Goal: Task Accomplishment & Management: Manage account settings

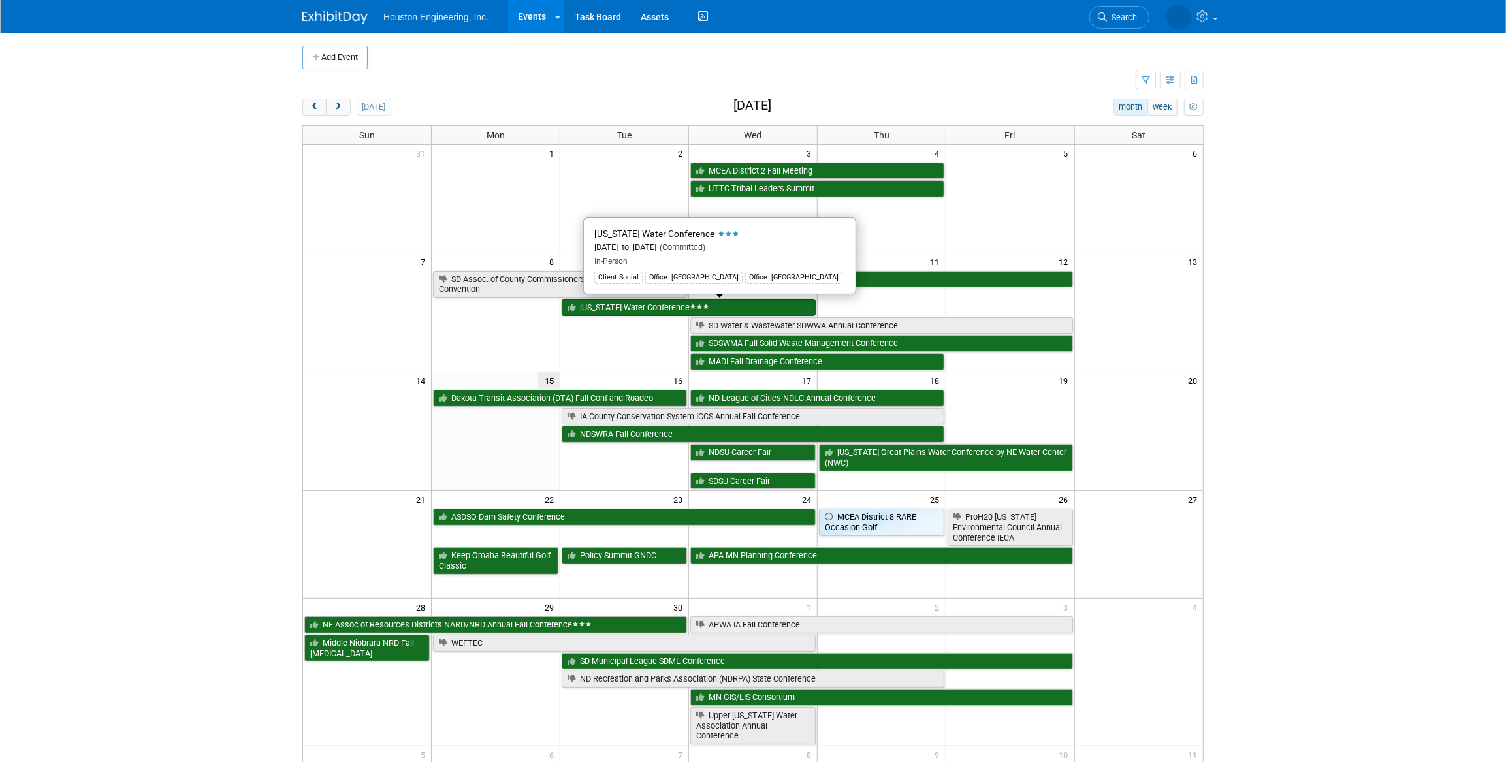
click at [689, 309] on span at bounding box center [699, 307] width 20 height 6
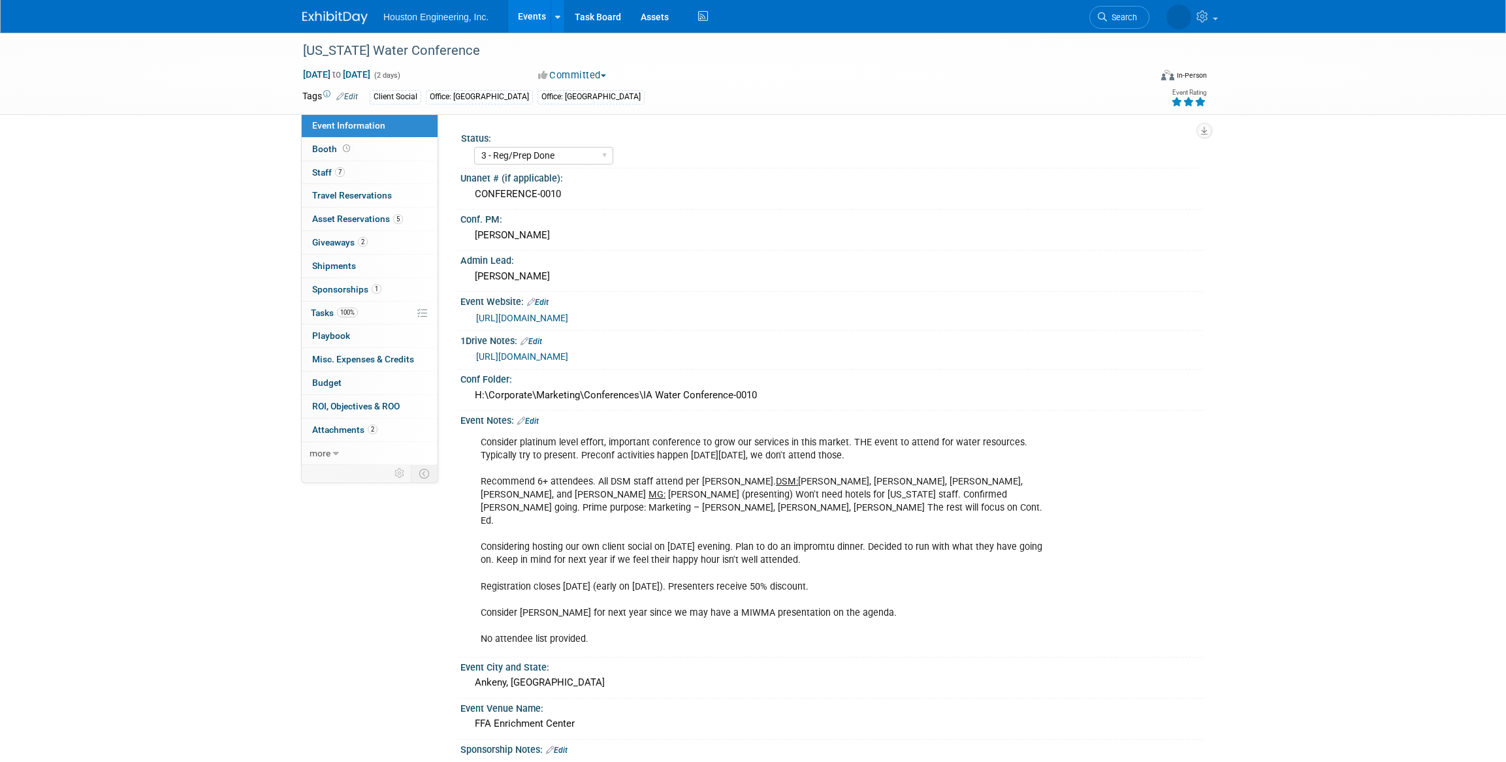
select select "3 - Reg/Prep Done"
select select "Yes"
select select "Water Resources"
click at [360, 322] on link "100% Tasks 100%" at bounding box center [370, 313] width 136 height 23
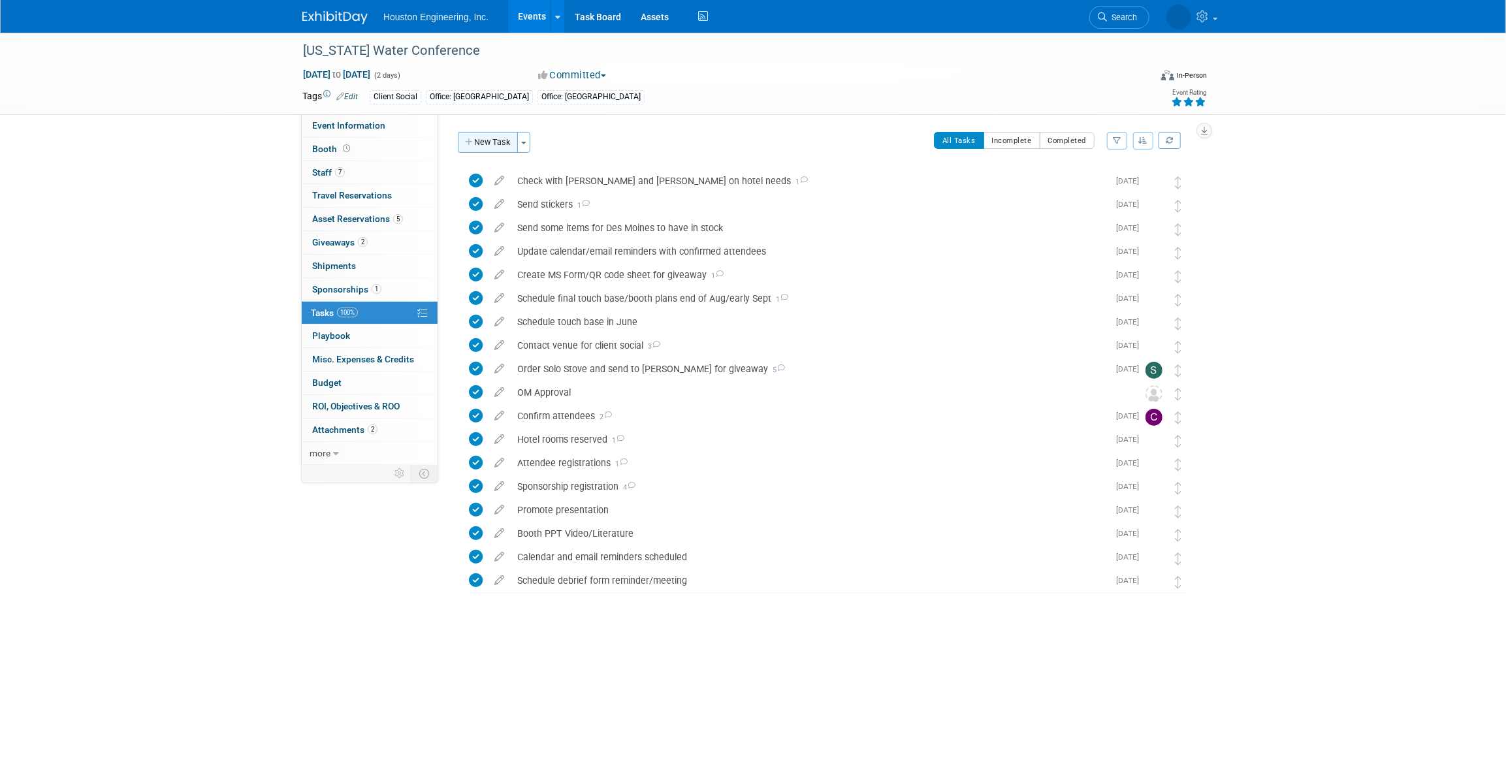
click at [504, 151] on button "New Task" at bounding box center [488, 142] width 60 height 21
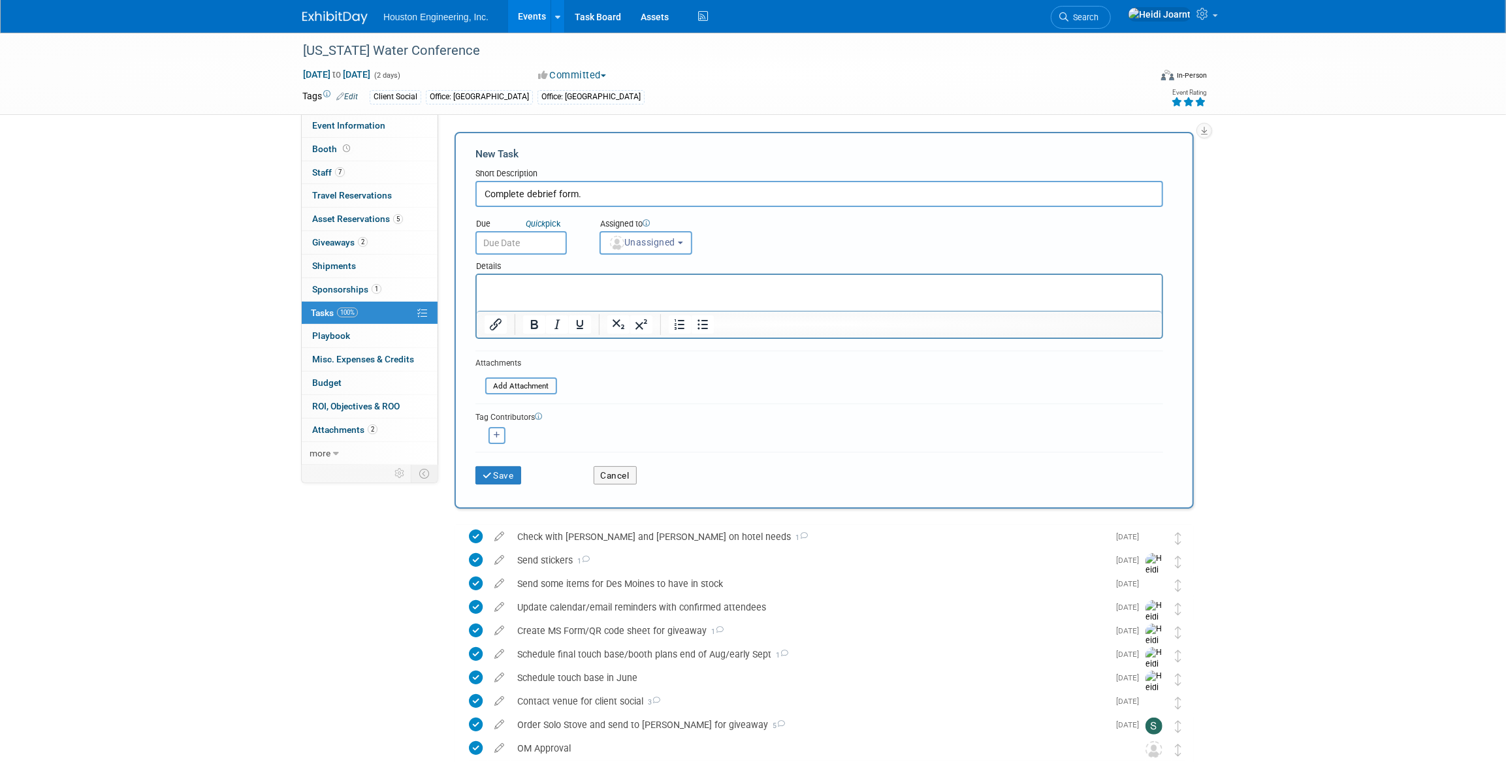
type input "Complete debrief form."
click at [724, 284] on p "Rich Text Area. Press ALT-0 for help." at bounding box center [819, 286] width 670 height 13
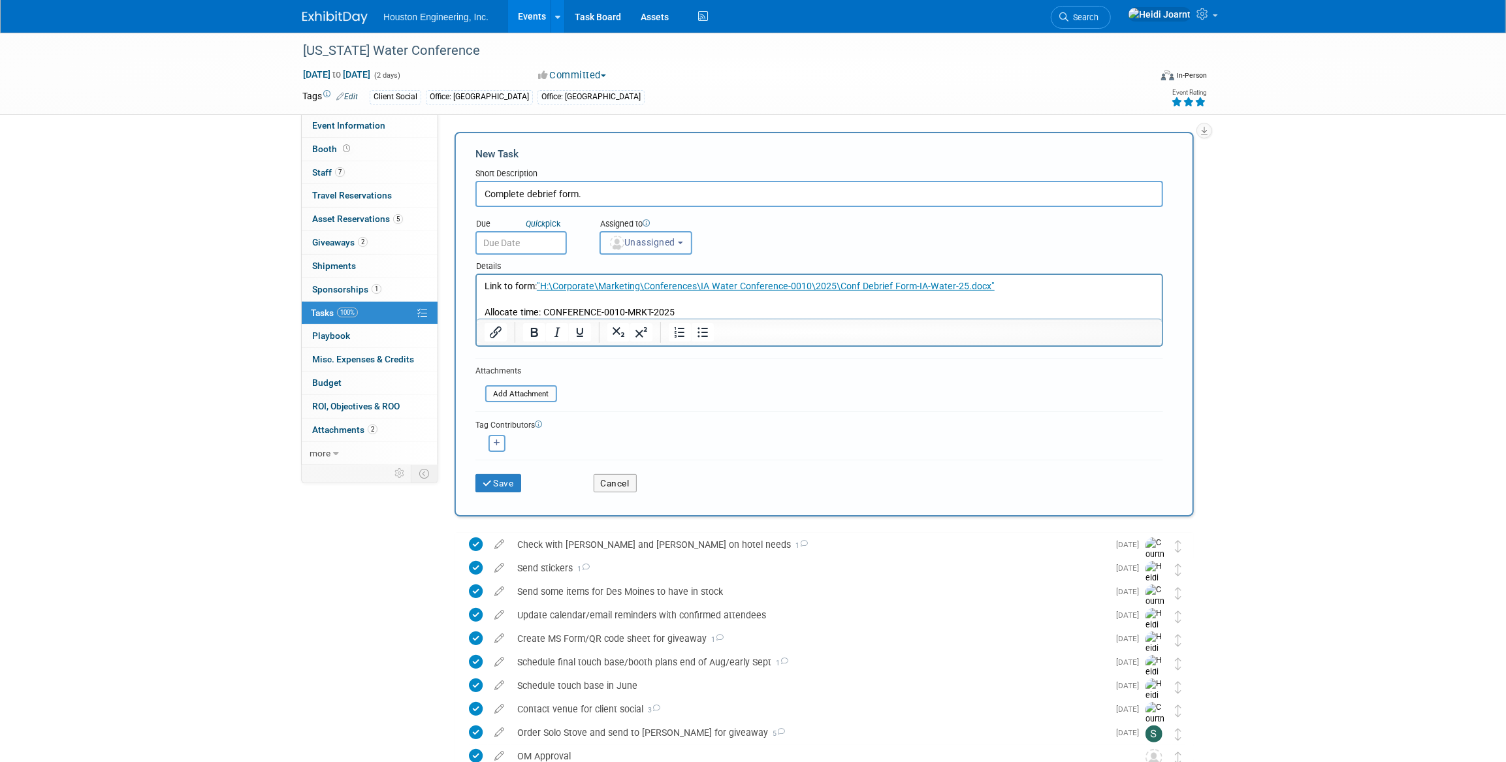
click at [652, 241] on span "Unassigned" at bounding box center [642, 242] width 67 height 10
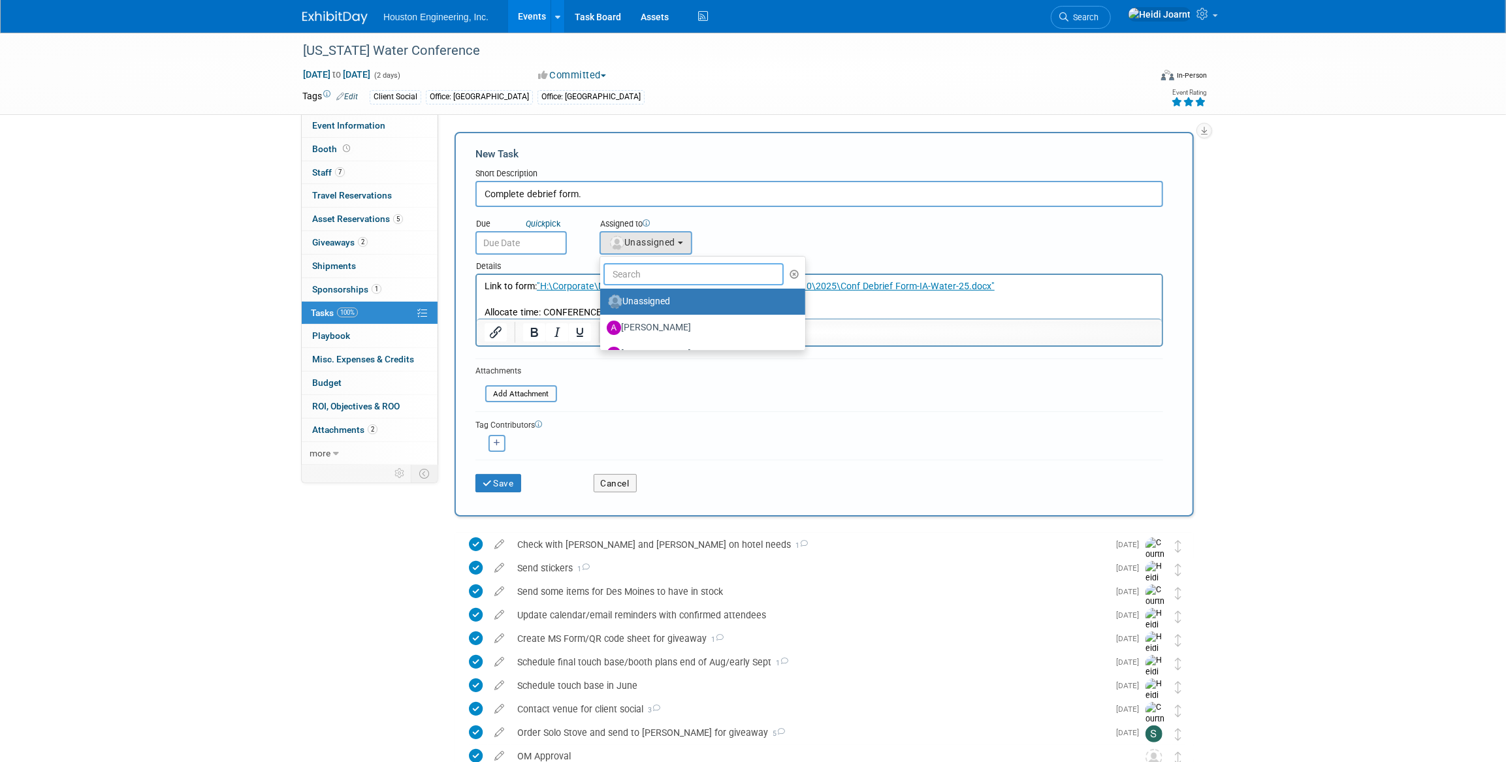
click at [649, 265] on input "text" at bounding box center [693, 274] width 180 height 22
type input "char"
click at [650, 304] on label "Charles Ikenberry" at bounding box center [675, 301] width 136 height 21
click at [602, 304] on input "Charles Ikenberry" at bounding box center [598, 300] width 8 height 8
select select "1ba58f5a-80d3-426e-b581-c0568441b55a"
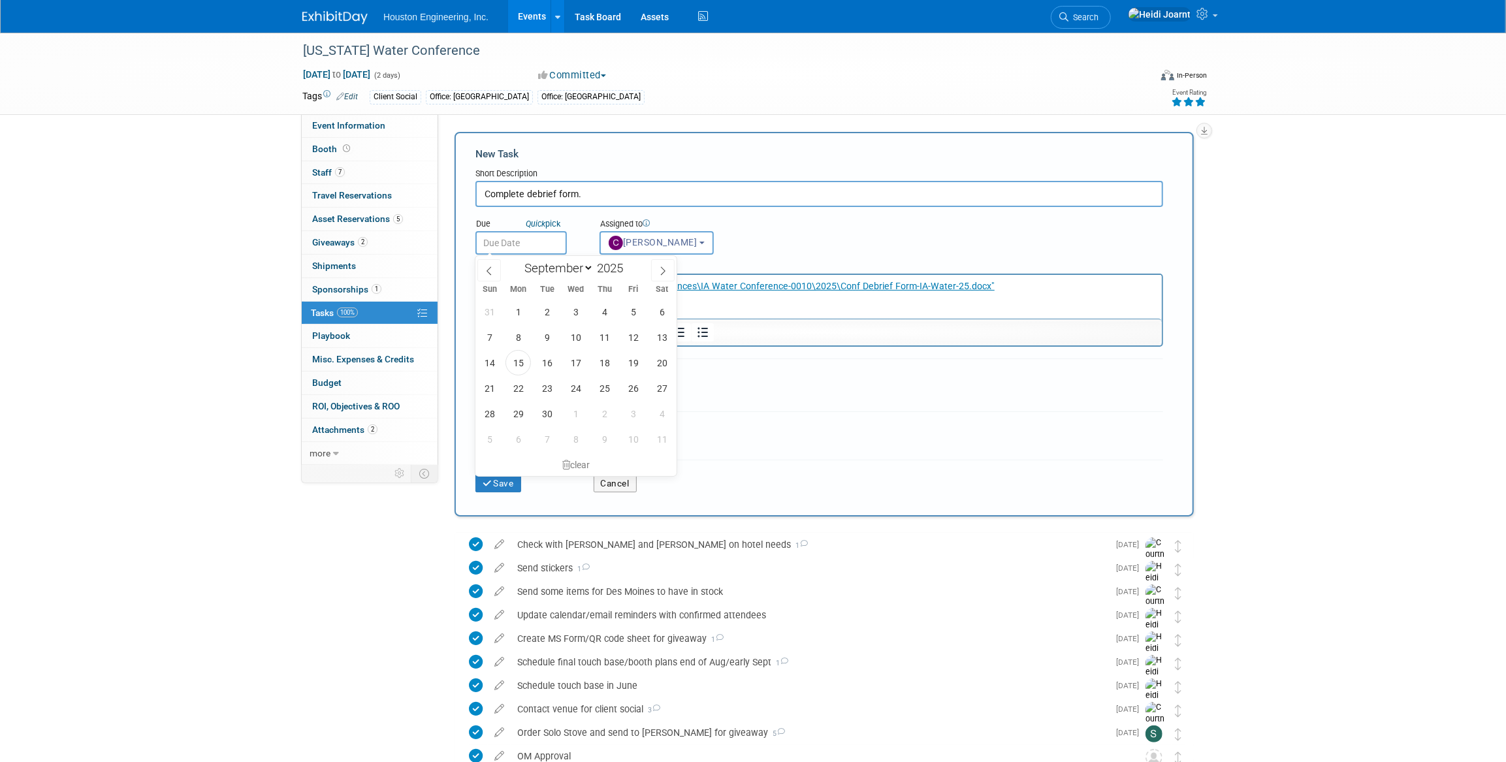
click at [530, 247] on input "text" at bounding box center [520, 243] width 91 height 24
click at [633, 362] on span "19" at bounding box center [632, 362] width 25 height 25
type input "Sep 19, 2025"
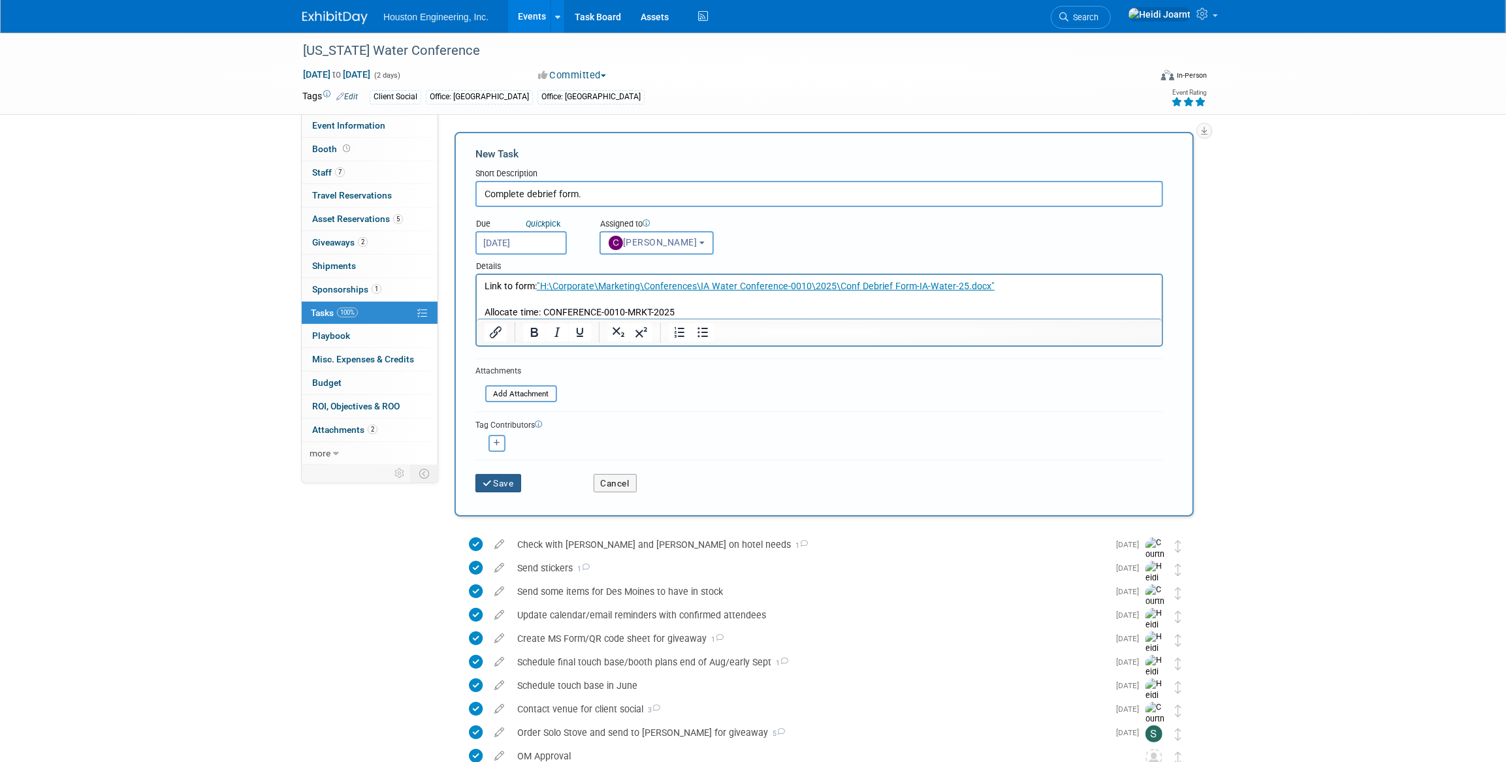
click at [511, 475] on button "Save" at bounding box center [498, 483] width 46 height 18
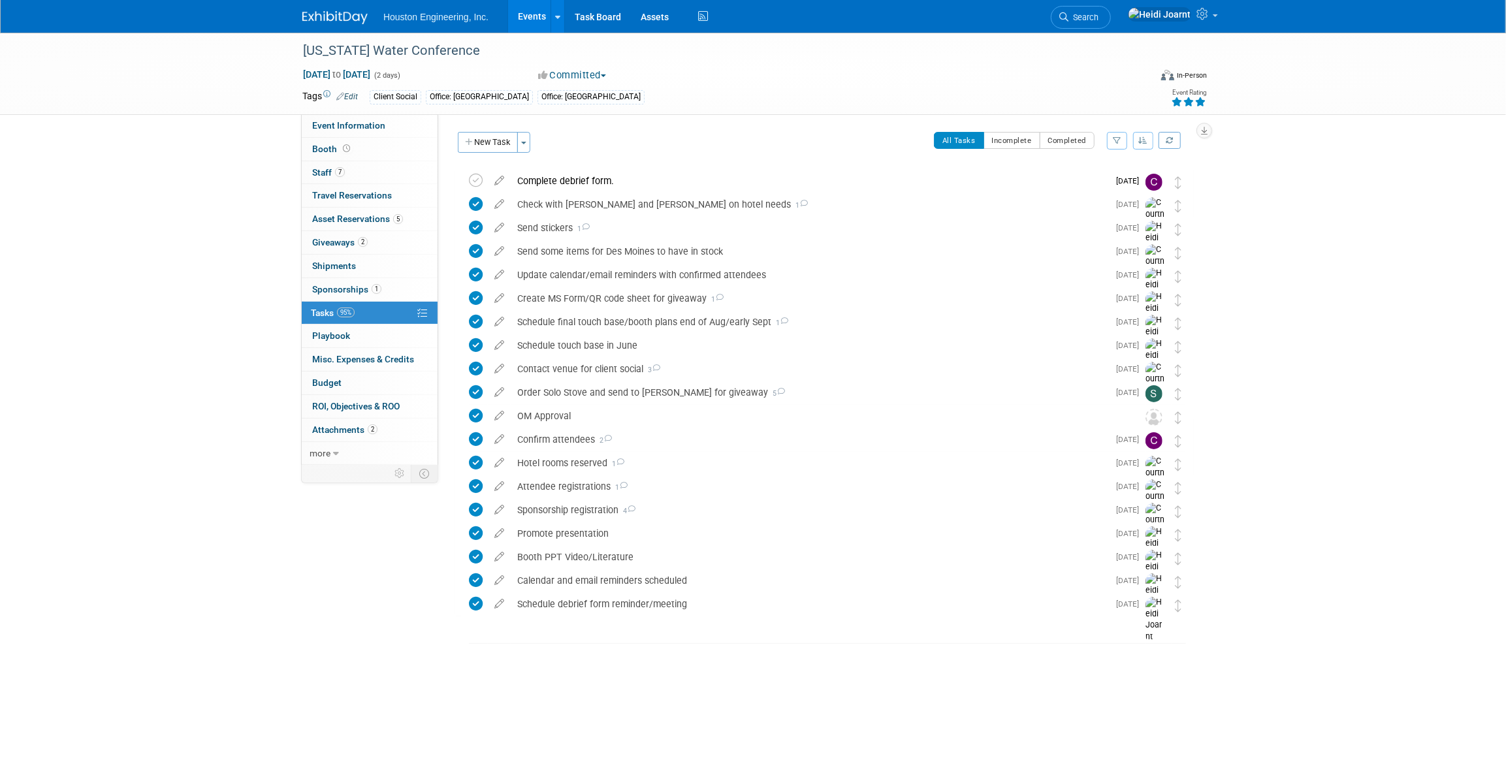
click at [533, 16] on link "Events" at bounding box center [532, 16] width 48 height 33
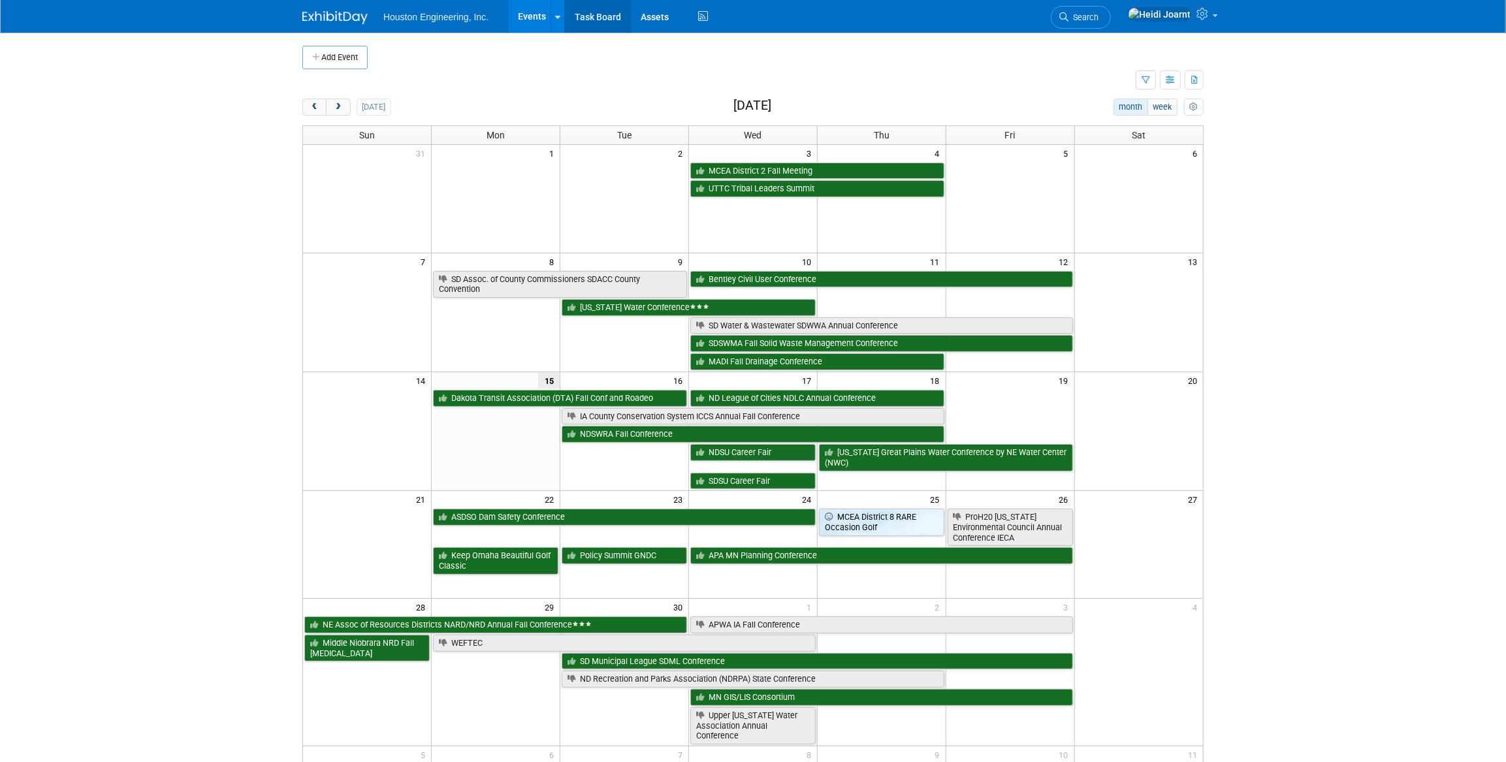
click at [603, 17] on link "Task Board" at bounding box center [598, 16] width 66 height 33
